Goal: Transaction & Acquisition: Purchase product/service

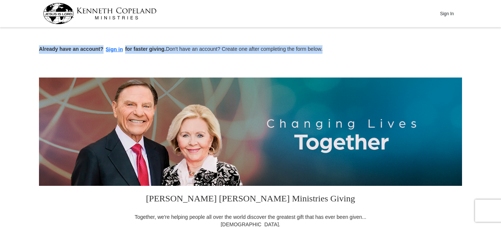
drag, startPoint x: 501, startPoint y: 25, endPoint x: 454, endPoint y: 63, distance: 60.2
drag, startPoint x: 454, startPoint y: 63, endPoint x: 421, endPoint y: 48, distance: 36.5
click at [421, 48] on p "Already have an account? Sign in for faster giving. Don't have an account? Crea…" at bounding box center [250, 49] width 423 height 9
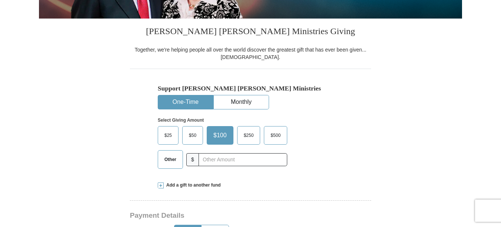
scroll to position [200, 0]
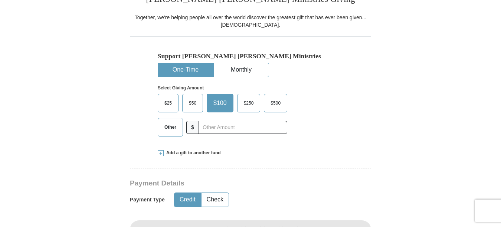
click at [173, 126] on span "Other" at bounding box center [170, 127] width 19 height 11
click at [0, 0] on input "Other" at bounding box center [0, 0] width 0 height 0
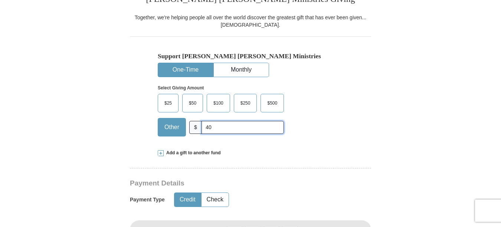
type input "40"
click at [193, 200] on button "Credit" at bounding box center [188, 200] width 26 height 14
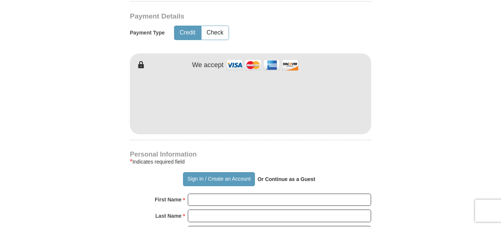
scroll to position [378, 0]
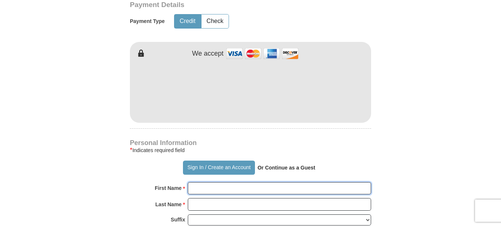
click at [226, 191] on input "First Name *" at bounding box center [279, 188] width 183 height 13
type input "[PERSON_NAME]"
type input "Card"
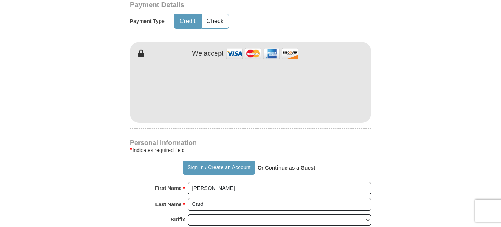
type input "[EMAIL_ADDRESS][DOMAIN_NAME]"
type input "[STREET_ADDRESS]"
type input "Middletown, R. I."
select select "RI"
type input "Card"
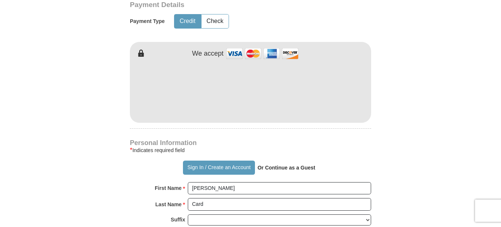
type input "4015950707"
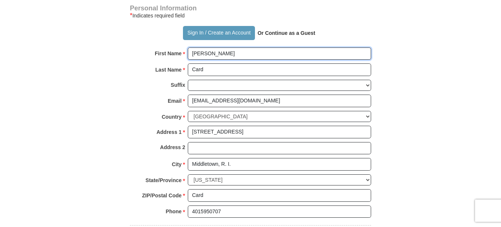
scroll to position [564, 0]
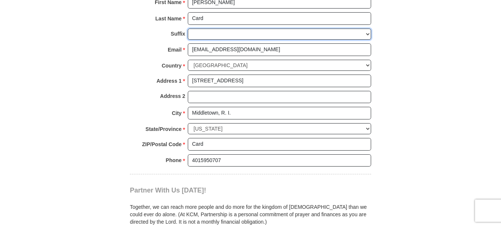
click at [367, 35] on select "[PERSON_NAME] I II III IV V VI" at bounding box center [279, 35] width 183 height 12
select select "Jr"
click at [188, 29] on select "[PERSON_NAME] I II III IV V VI" at bounding box center [279, 35] width 183 height 12
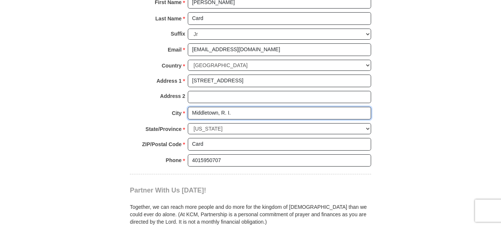
click at [235, 112] on input "Middletown, R. I." at bounding box center [279, 113] width 183 height 13
type input "[GEOGRAPHIC_DATA]"
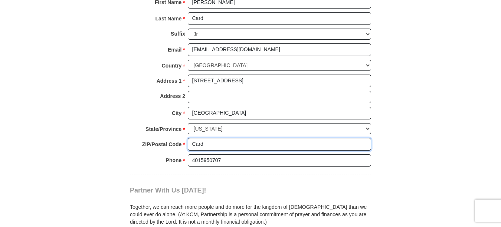
click at [231, 150] on input "Card" at bounding box center [279, 144] width 183 height 13
type input "C"
type input "02842"
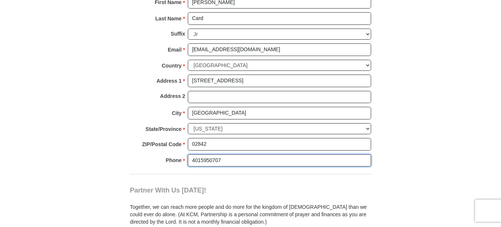
click at [234, 161] on input "4015950707" at bounding box center [279, 160] width 183 height 13
type input "4013245760"
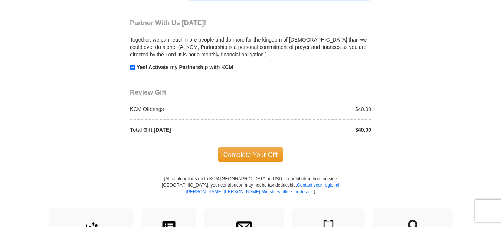
scroll to position [753, 0]
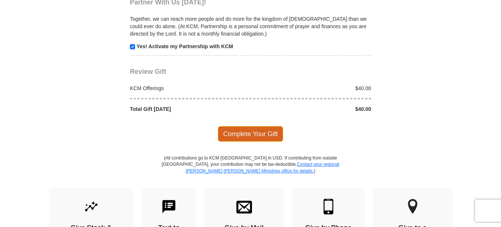
click at [247, 137] on span "Complete Your Gift" at bounding box center [251, 134] width 66 height 16
